Goal: Register for event/course

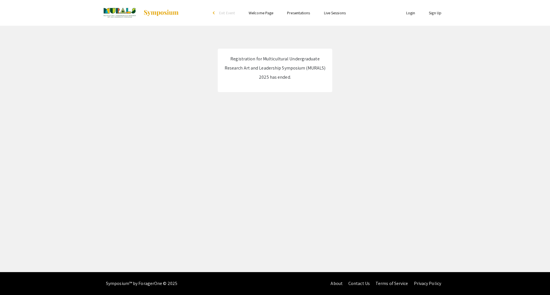
click at [411, 12] on link "Login" at bounding box center [410, 12] width 9 height 5
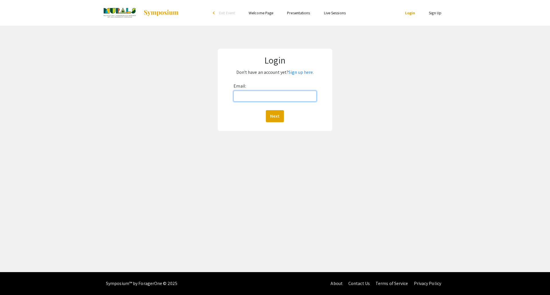
click at [295, 91] on input "Email:" at bounding box center [274, 96] width 83 height 11
type input "melissa.edwards@colostate.edu"
click at [279, 119] on button "Next" at bounding box center [275, 116] width 18 height 12
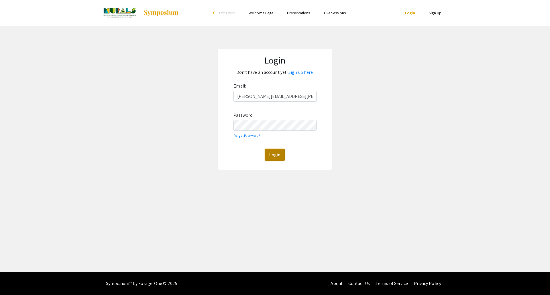
click at [277, 154] on button "Login" at bounding box center [275, 155] width 20 height 12
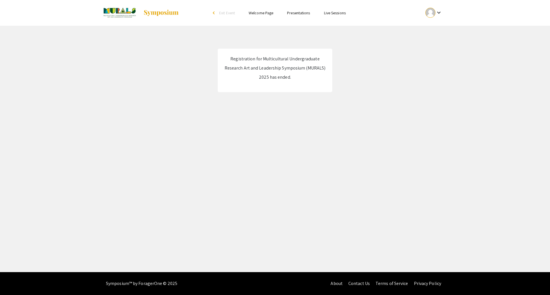
click at [150, 13] on img at bounding box center [161, 12] width 36 height 7
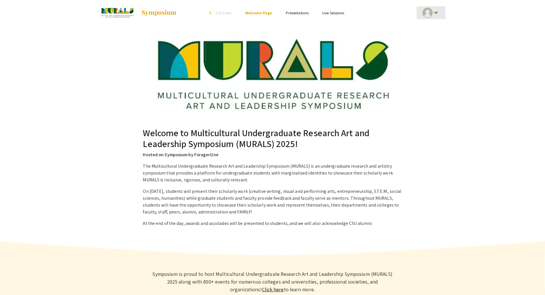
click at [437, 8] on div "keyboard_arrow_down" at bounding box center [431, 12] width 20 height 13
click at [432, 30] on button "My Account" at bounding box center [434, 28] width 35 height 14
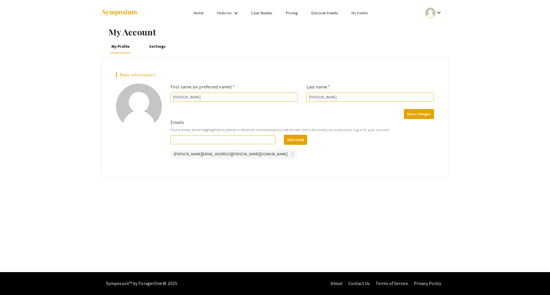
click at [354, 11] on link "My Events" at bounding box center [359, 12] width 16 height 5
click at [369, 24] on button "Events I've organized" at bounding box center [368, 26] width 49 height 14
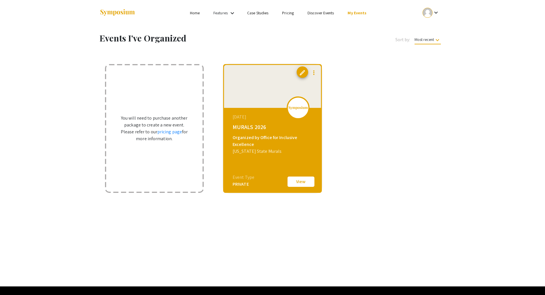
click at [300, 182] on button "View" at bounding box center [301, 182] width 29 height 12
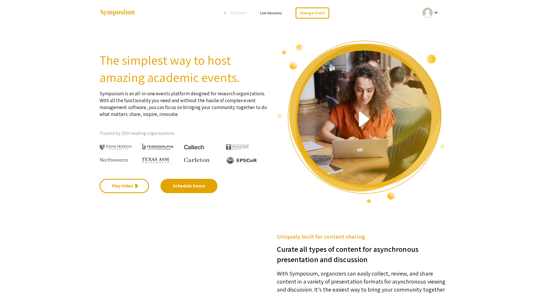
click at [440, 13] on div "keyboard_arrow_down" at bounding box center [431, 12] width 20 height 13
click at [433, 54] on button "Sign out" at bounding box center [434, 56] width 35 height 14
